Goal: Information Seeking & Learning: Find specific fact

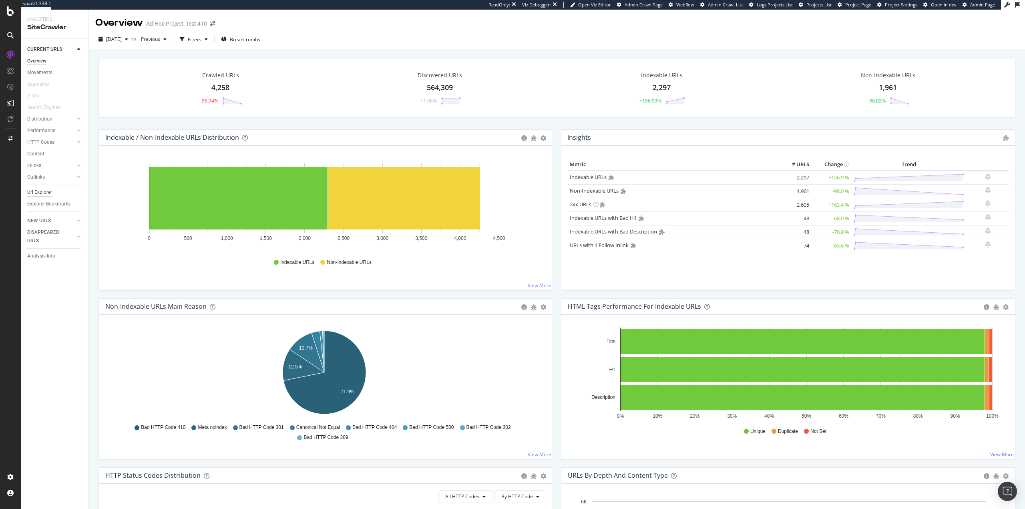
click at [47, 189] on div "Url Explorer" at bounding box center [39, 192] width 25 height 8
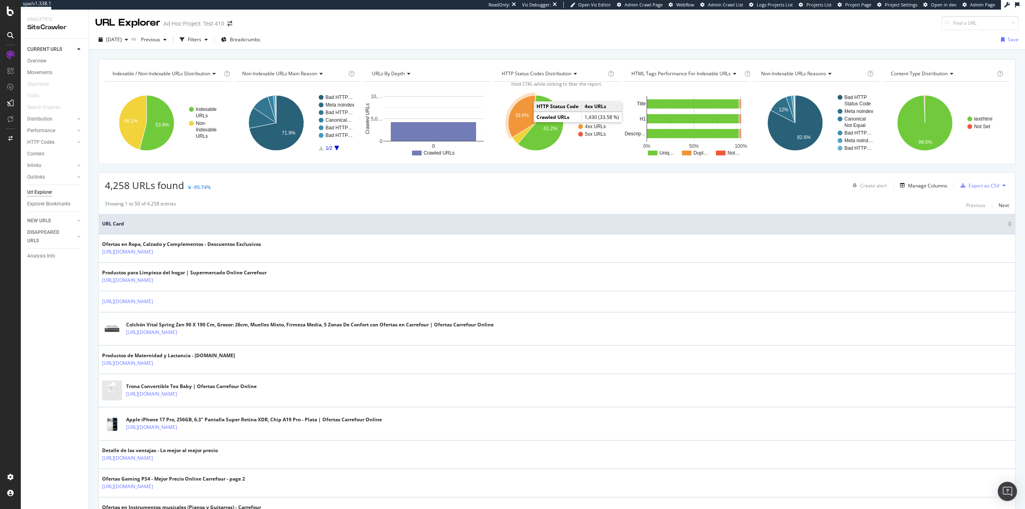
click at [515, 116] on text "33.6%" at bounding box center [522, 115] width 14 height 6
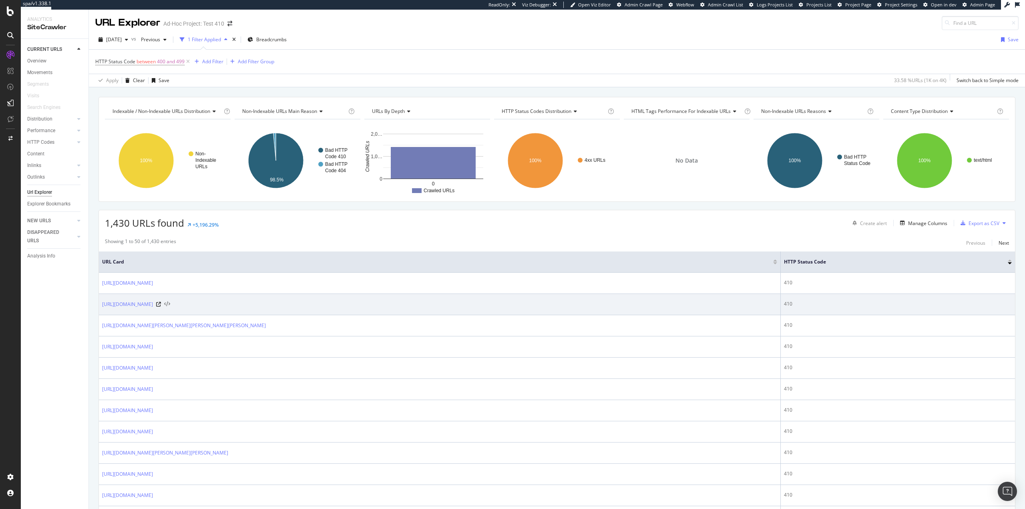
click at [170, 304] on icon at bounding box center [167, 304] width 6 height 6
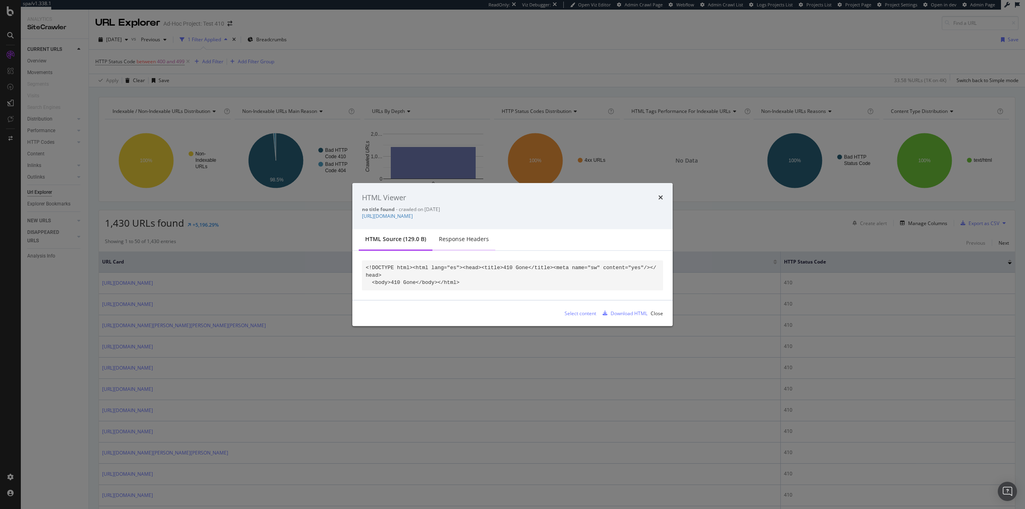
click at [446, 239] on div "Response Headers" at bounding box center [464, 239] width 50 height 8
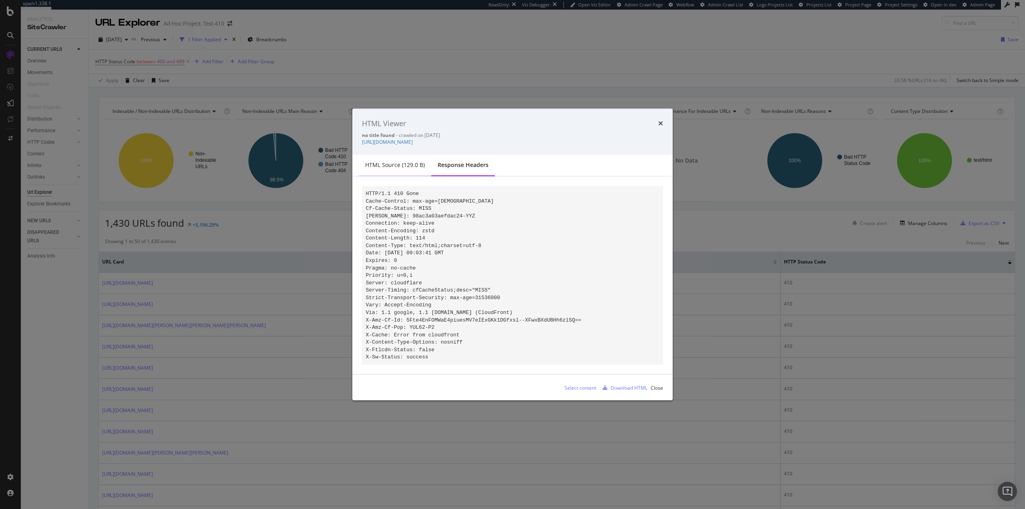
click at [382, 163] on div "HTML source (129.0 B)" at bounding box center [395, 165] width 60 height 8
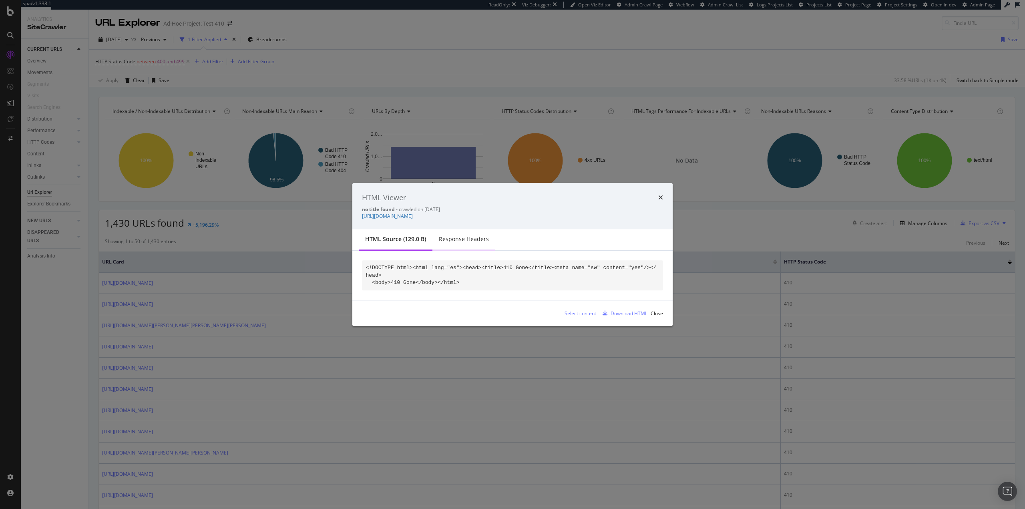
click at [477, 241] on div "Response Headers" at bounding box center [464, 239] width 50 height 8
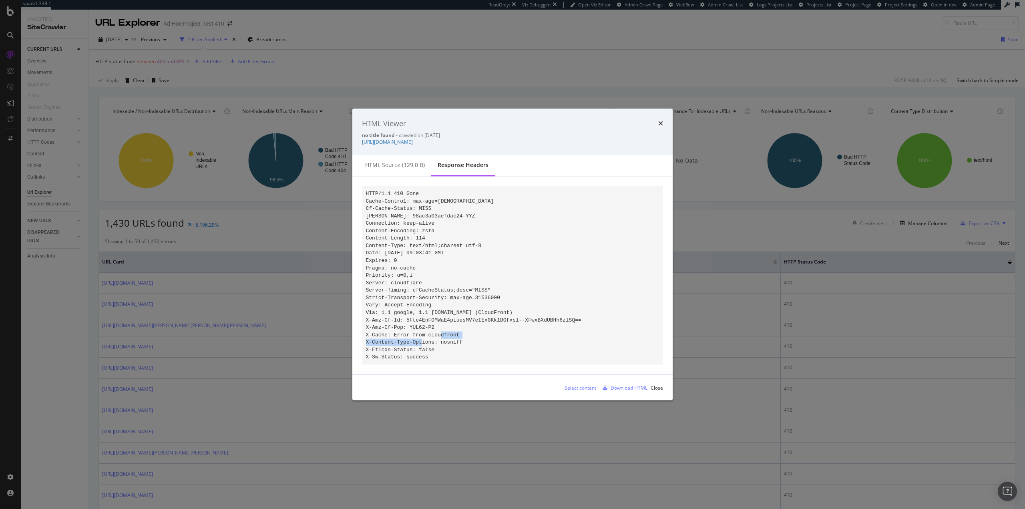
drag, startPoint x: 377, startPoint y: 330, endPoint x: 450, endPoint y: 330, distance: 73.2
click at [450, 330] on code "HTTP/1.1 410 Gone Cache-Control: max-age=[DEMOGRAPHIC_DATA] Cf-Cache-Status: MI…" at bounding box center [473, 275] width 215 height 169
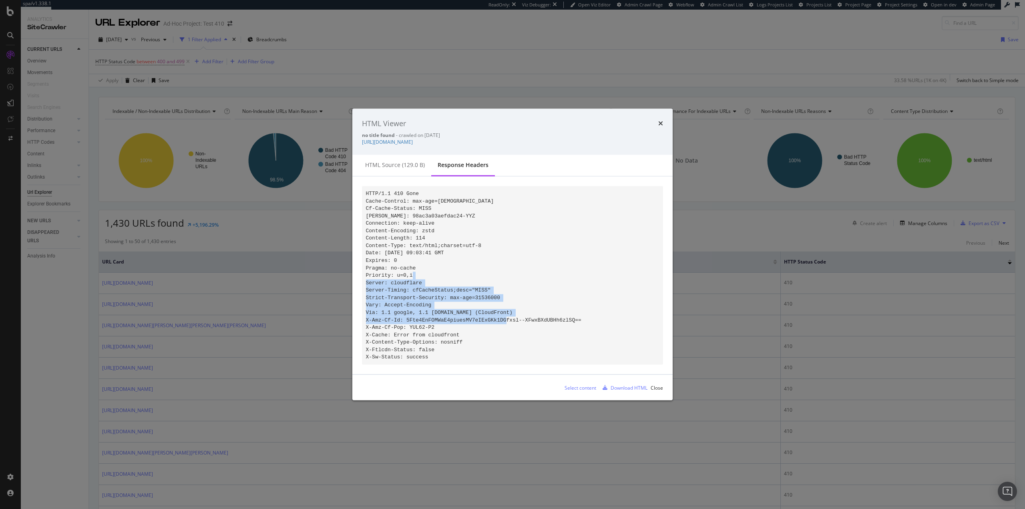
drag, startPoint x: 437, startPoint y: 313, endPoint x: 399, endPoint y: 282, distance: 49.8
click at [399, 282] on pre "HTTP/1.1 410 Gone Cache-Control: max-age=[DEMOGRAPHIC_DATA] Cf-Cache-Status: MI…" at bounding box center [512, 275] width 301 height 179
click at [397, 282] on pre "HTTP/1.1 410 Gone Cache-Control: max-age=[DEMOGRAPHIC_DATA] Cf-Cache-Status: MI…" at bounding box center [512, 275] width 301 height 179
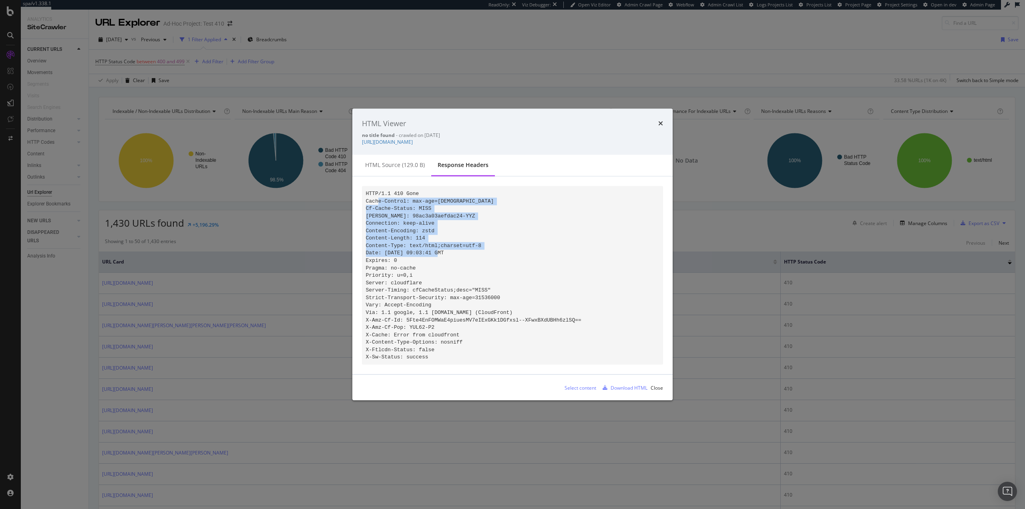
drag, startPoint x: 377, startPoint y: 199, endPoint x: 397, endPoint y: 257, distance: 62.2
click at [397, 257] on pre "HTTP/1.1 410 Gone Cache-Control: max-age=[DEMOGRAPHIC_DATA] Cf-Cache-Status: MI…" at bounding box center [512, 275] width 301 height 179
click at [398, 257] on pre "HTTP/1.1 410 Gone Cache-Control: max-age=[DEMOGRAPHIC_DATA] Cf-Cache-Status: MI…" at bounding box center [512, 275] width 301 height 179
drag, startPoint x: 374, startPoint y: 197, endPoint x: 435, endPoint y: 197, distance: 60.8
click at [435, 197] on pre "HTTP/1.1 410 Gone Cache-Control: max-age=[DEMOGRAPHIC_DATA] Cf-Cache-Status: MI…" at bounding box center [512, 275] width 301 height 179
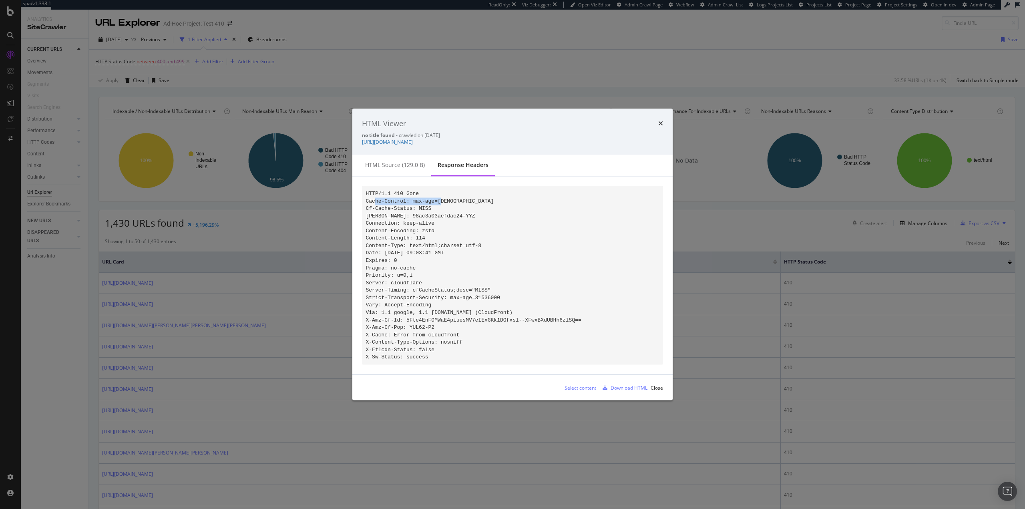
click at [435, 198] on pre "HTTP/1.1 410 Gone Cache-Control: max-age=[DEMOGRAPHIC_DATA] Cf-Cache-Status: MI…" at bounding box center [512, 275] width 301 height 179
click at [654, 391] on div "Close" at bounding box center [656, 387] width 12 height 7
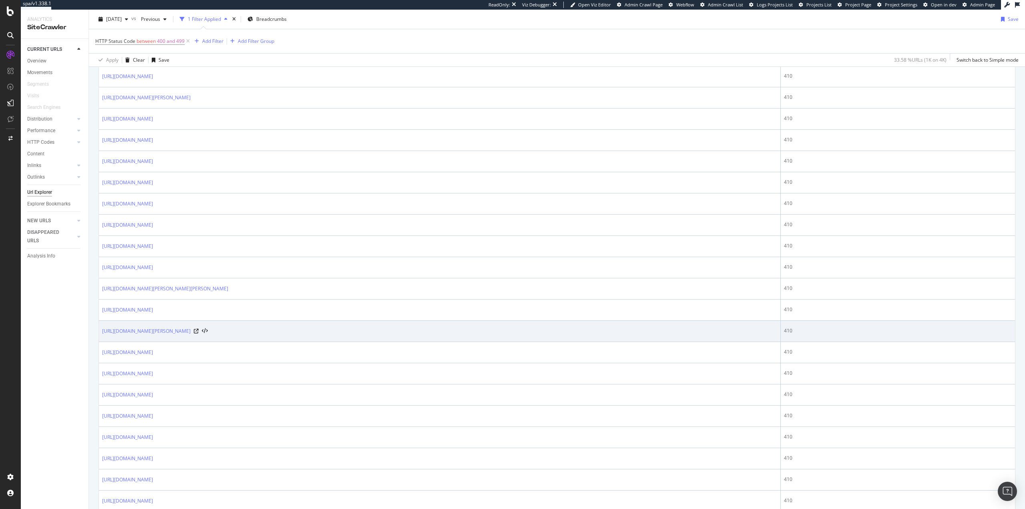
scroll to position [871, 0]
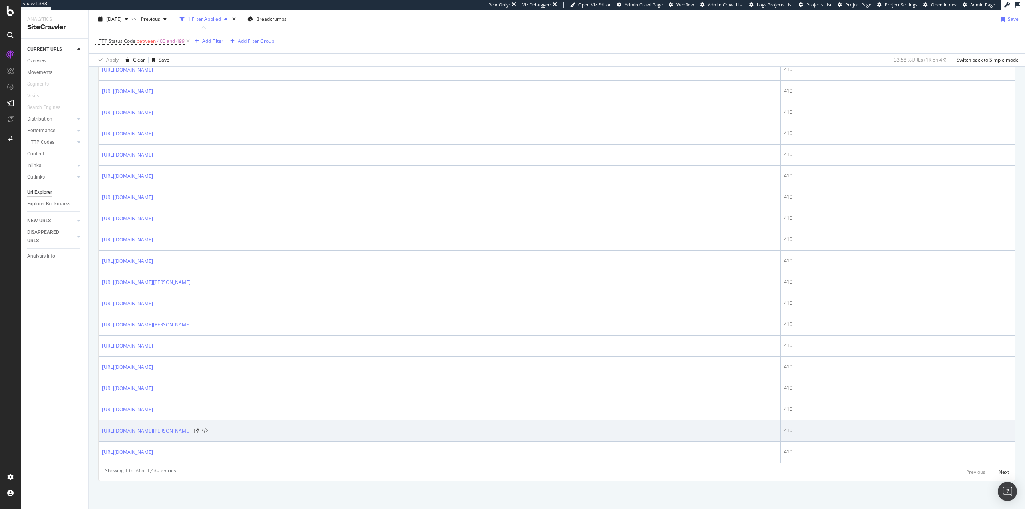
click at [208, 431] on icon at bounding box center [205, 431] width 6 height 6
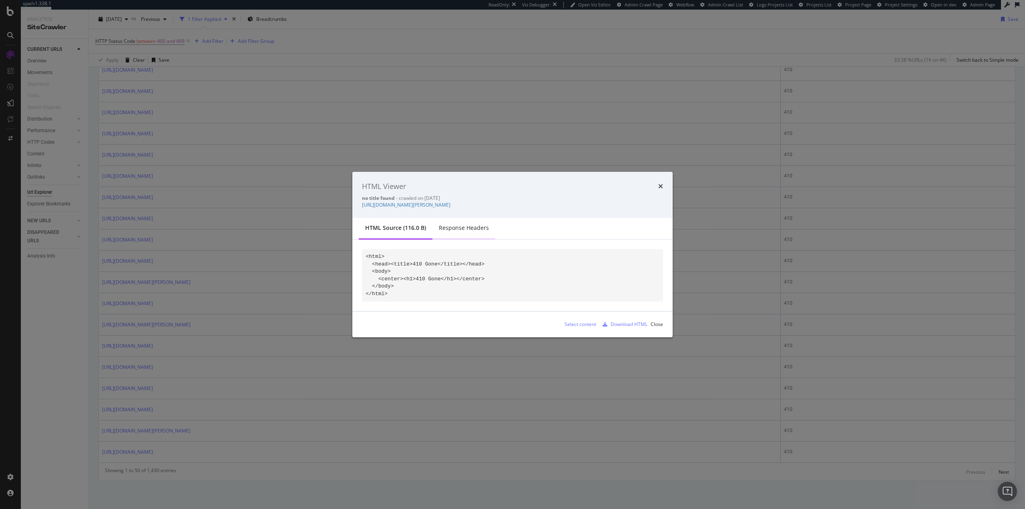
click at [452, 232] on div "Response Headers" at bounding box center [464, 228] width 50 height 8
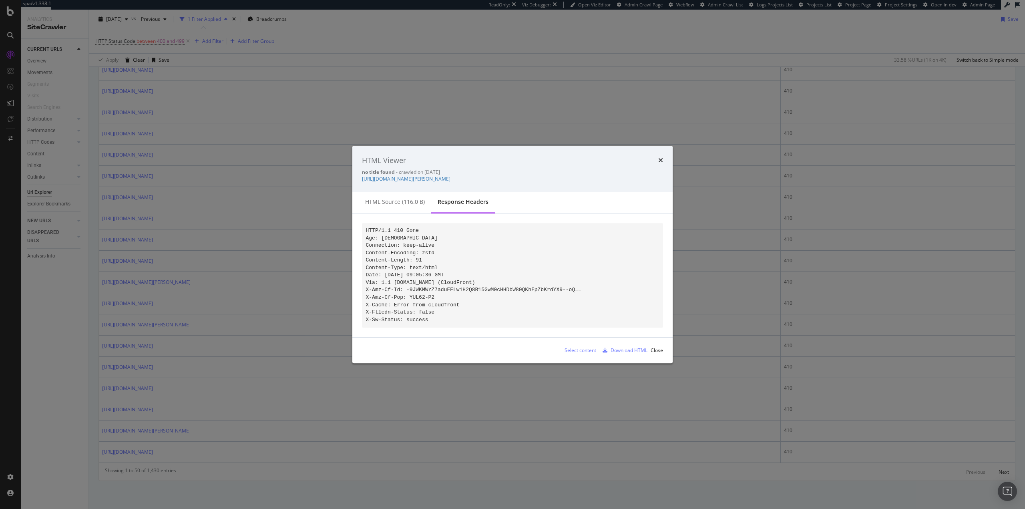
drag, startPoint x: 379, startPoint y: 227, endPoint x: 434, endPoint y: 335, distance: 120.5
click at [434, 335] on div "HTTP/1.1 410 Gone Age: [DEMOGRAPHIC_DATA] Connection: keep-alive Content-Encodi…" at bounding box center [512, 275] width 320 height 123
click at [483, 321] on pre "HTTP/1.1 410 Gone Age: [DEMOGRAPHIC_DATA] Connection: keep-alive Content-Encodi…" at bounding box center [512, 275] width 301 height 104
click at [658, 354] on div "Close" at bounding box center [656, 350] width 12 height 7
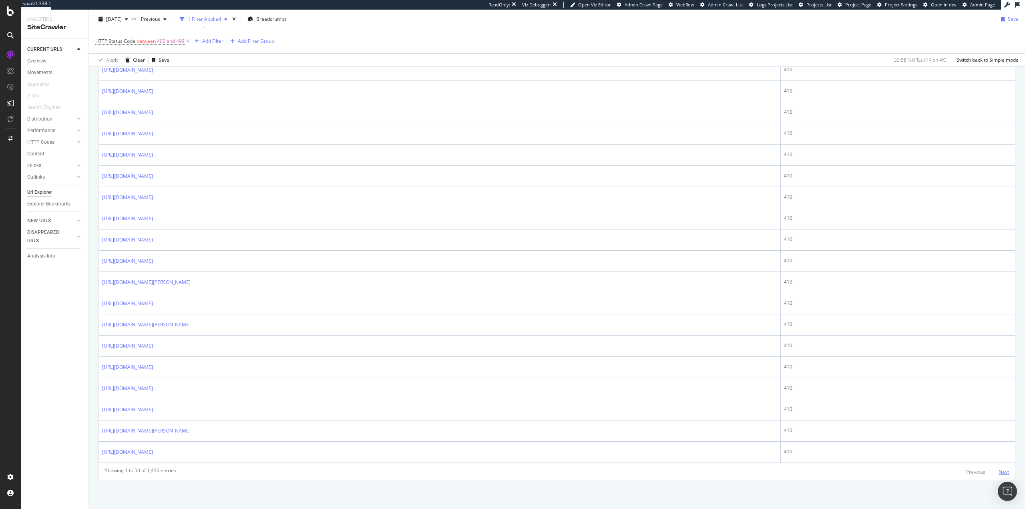
click at [999, 471] on div "Next" at bounding box center [1003, 471] width 10 height 7
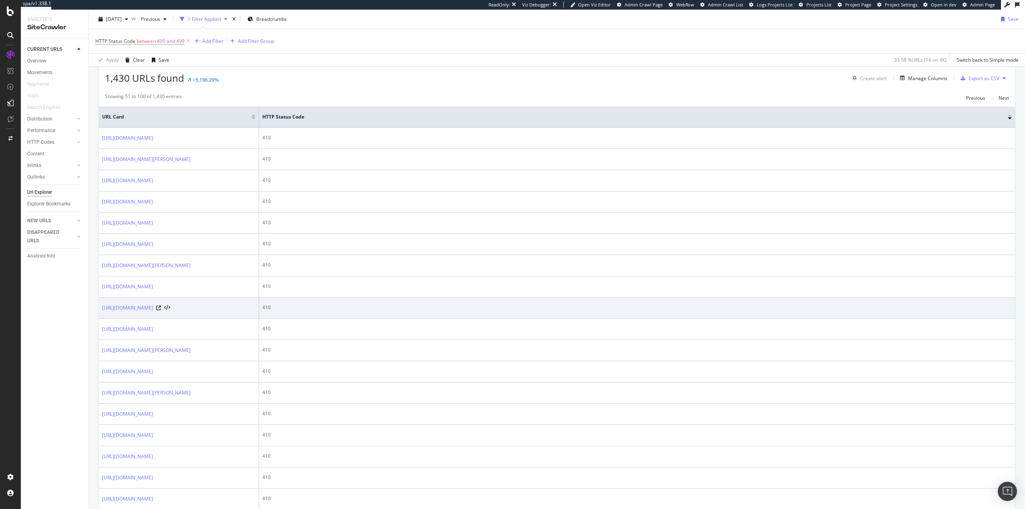
scroll to position [280, 0]
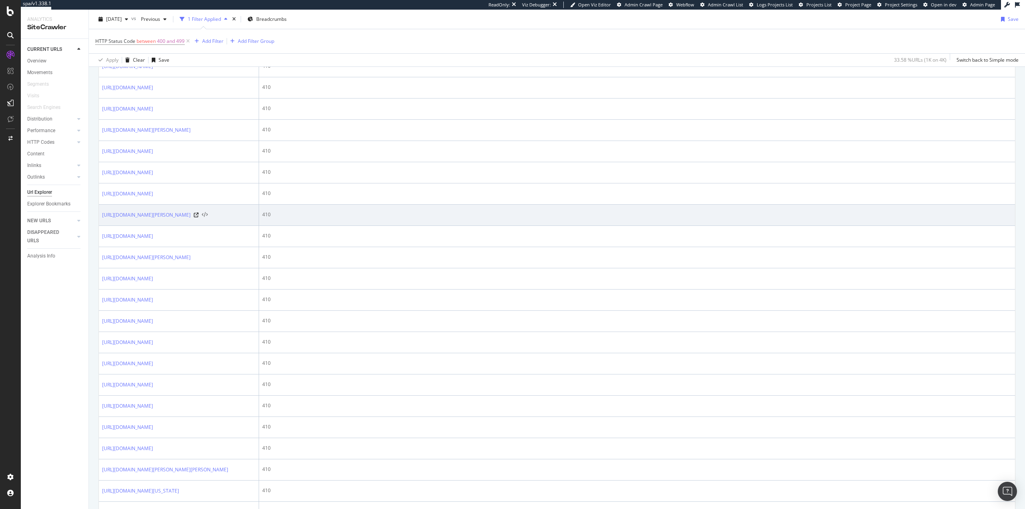
click at [208, 218] on icon at bounding box center [205, 215] width 6 height 6
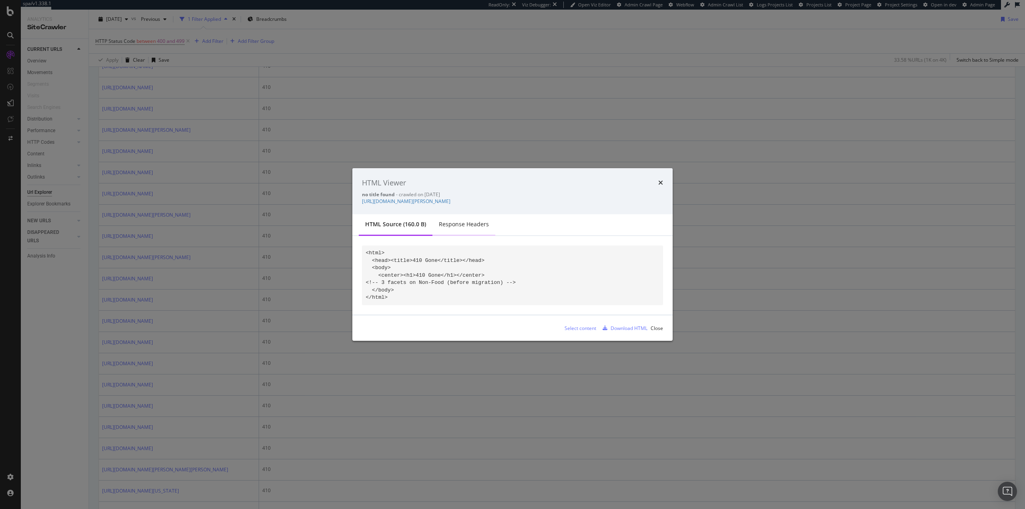
click at [451, 229] on div "Response Headers" at bounding box center [463, 225] width 63 height 22
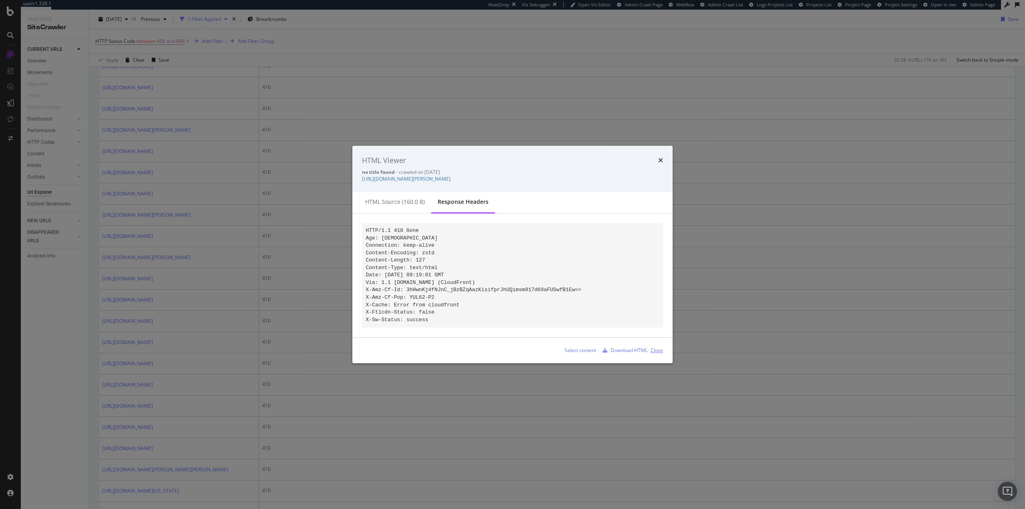
click at [660, 354] on div "Close" at bounding box center [656, 350] width 12 height 7
